Goal: Navigation & Orientation: Find specific page/section

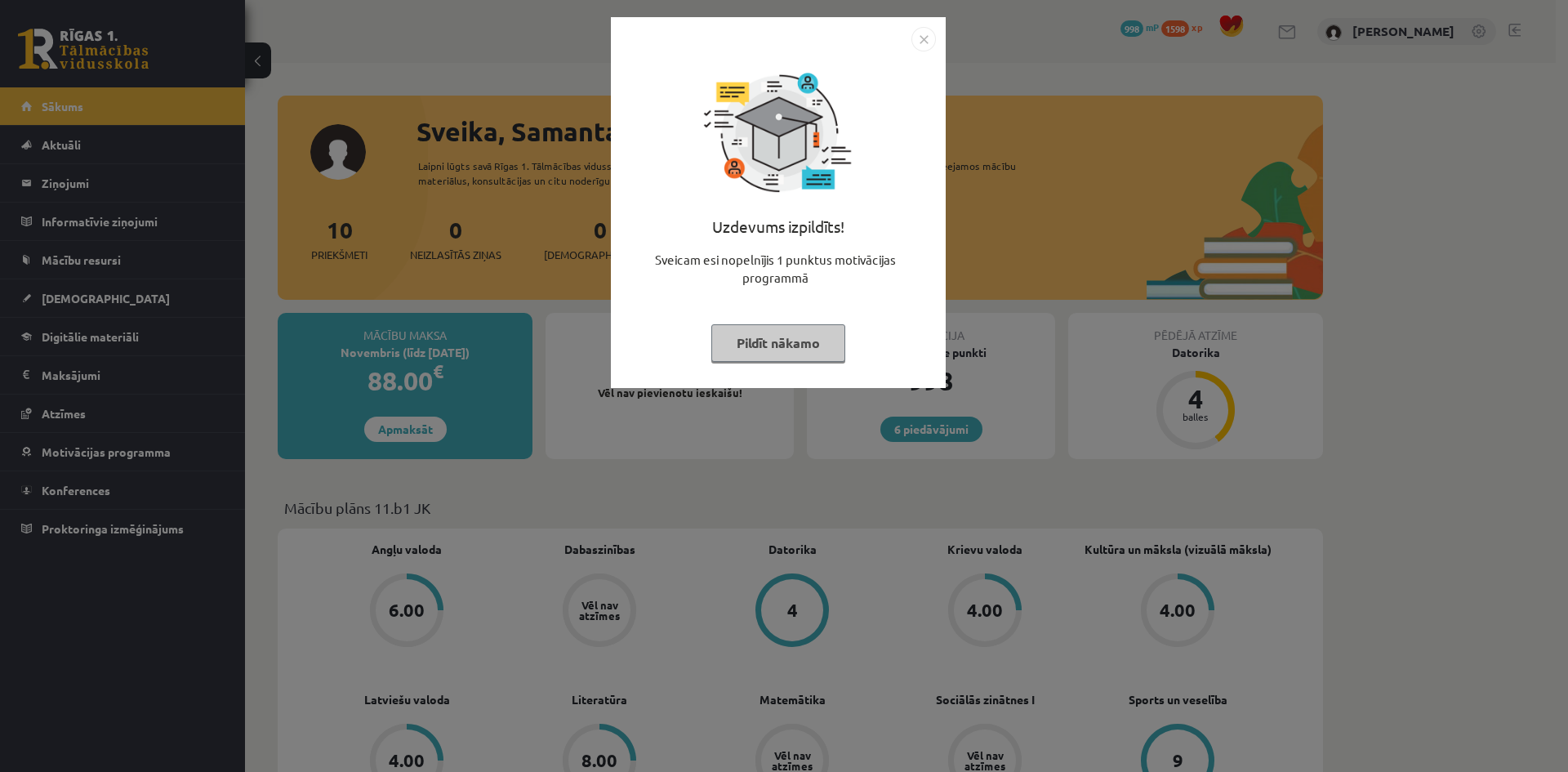
click at [818, 350] on button "Pildīt nākamo" at bounding box center [778, 343] width 134 height 37
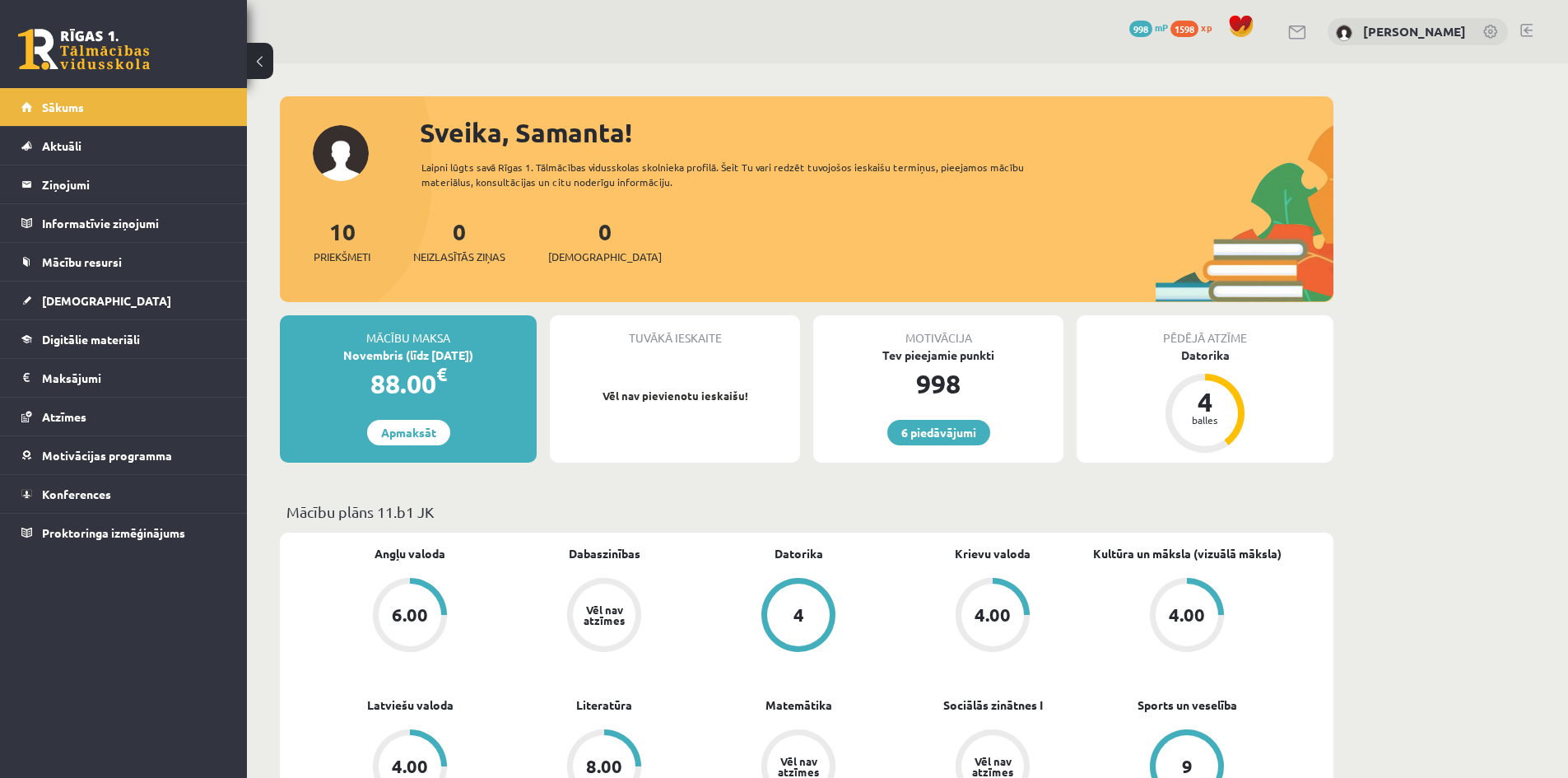
scroll to position [220, 0]
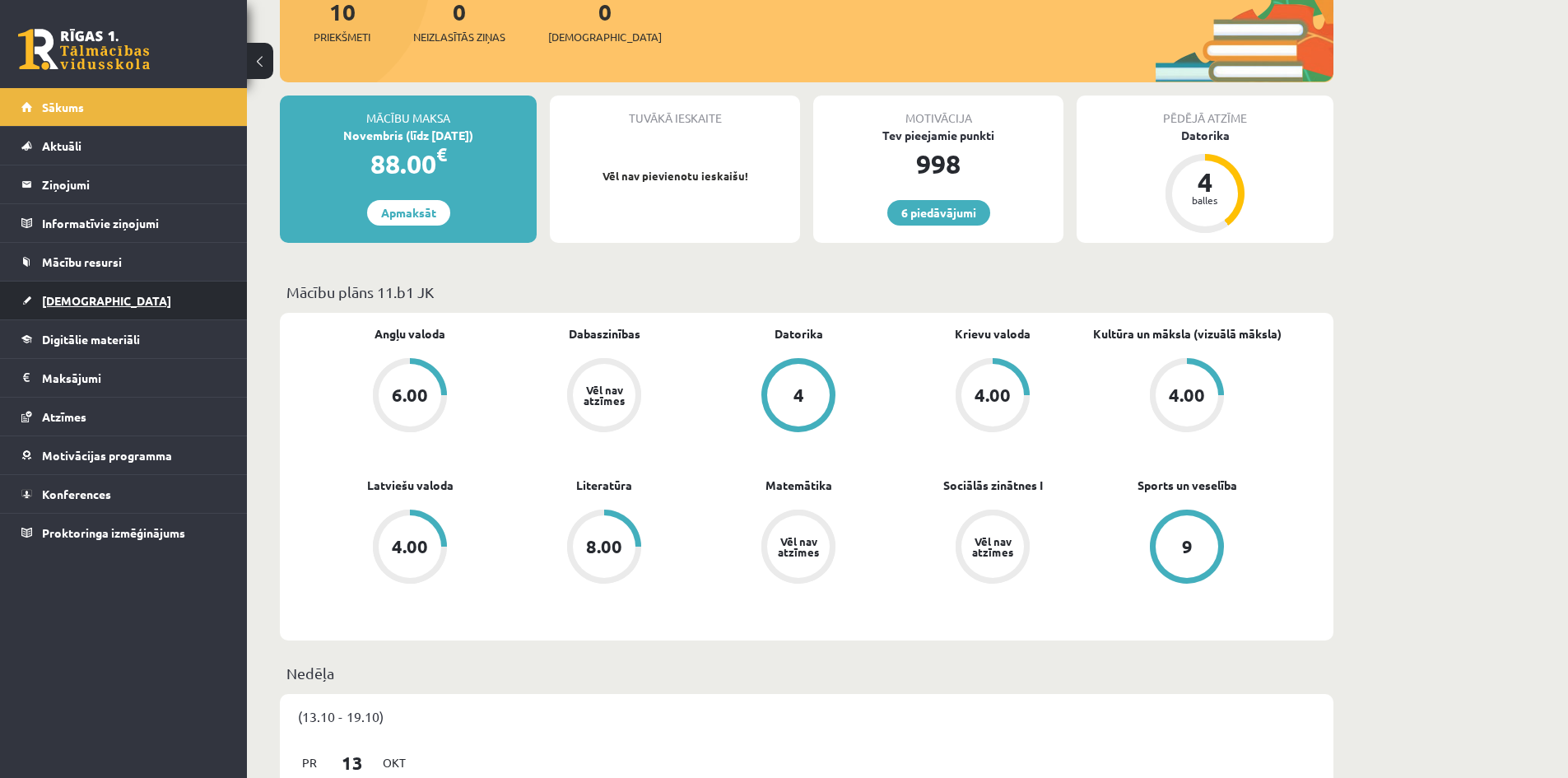
click at [99, 295] on link "[DEMOGRAPHIC_DATA]" at bounding box center [123, 300] width 205 height 38
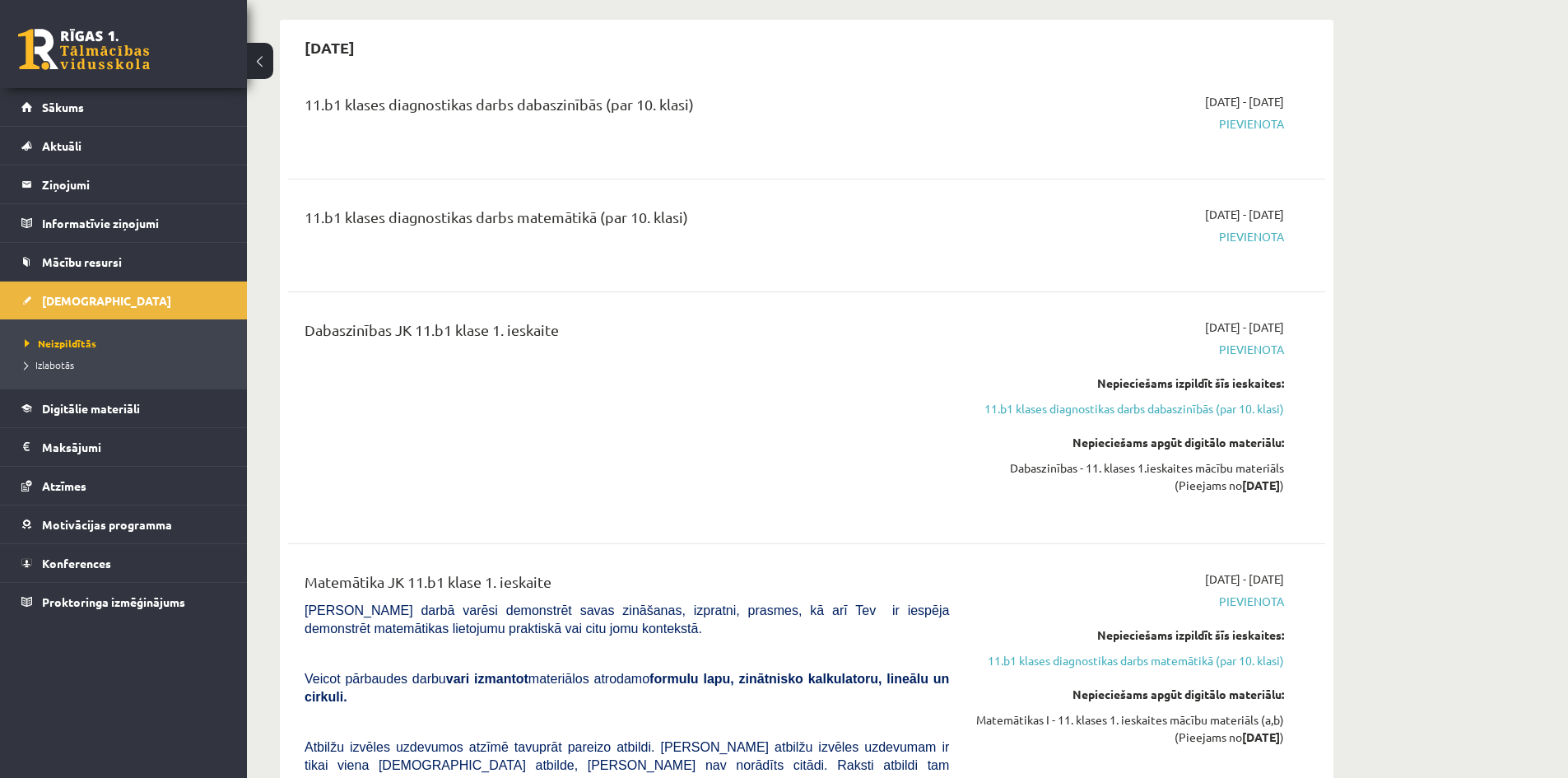
scroll to position [352, 0]
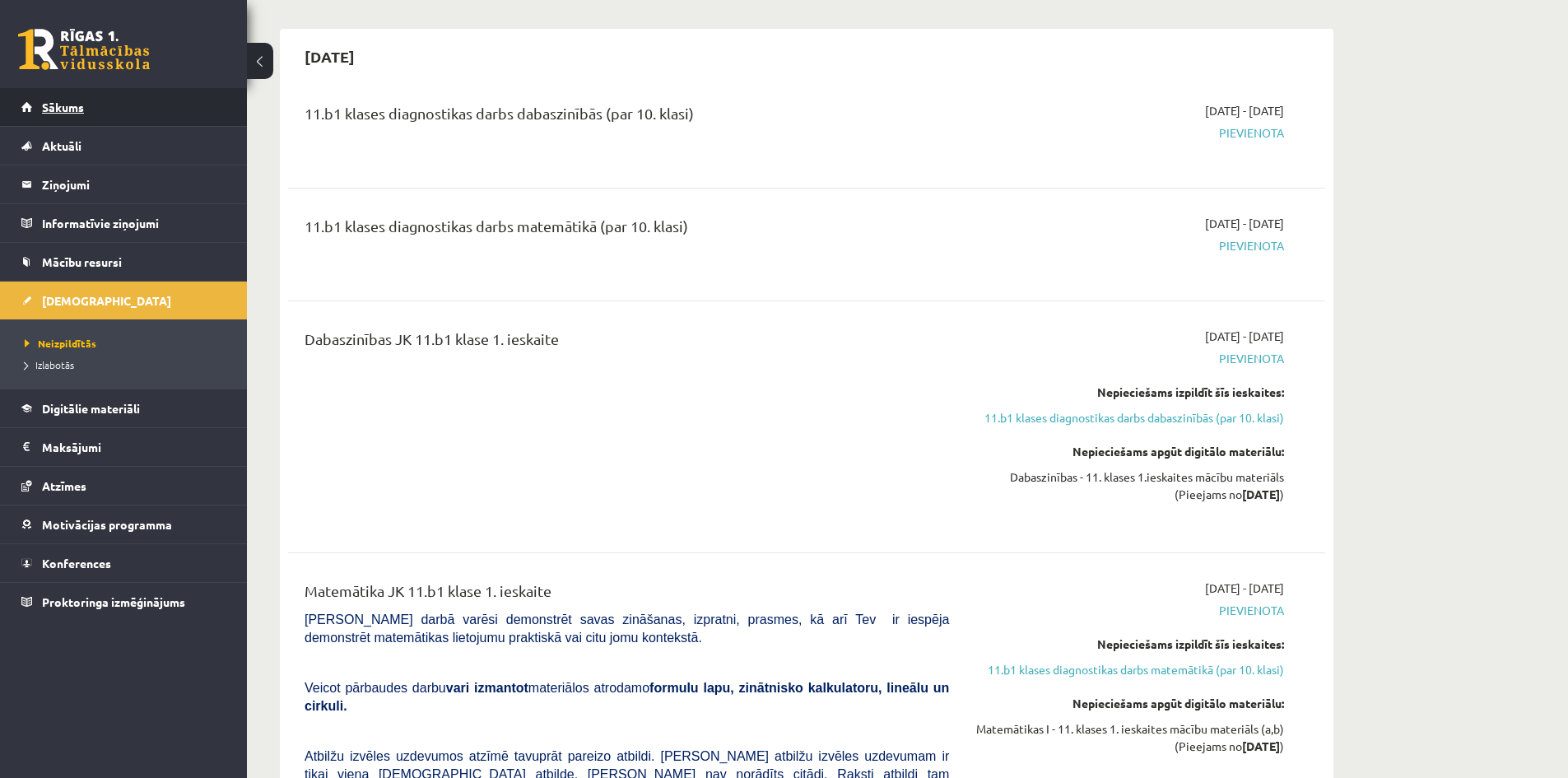
click at [144, 112] on link "Sākums" at bounding box center [123, 107] width 205 height 38
